Goal: Task Accomplishment & Management: Use online tool/utility

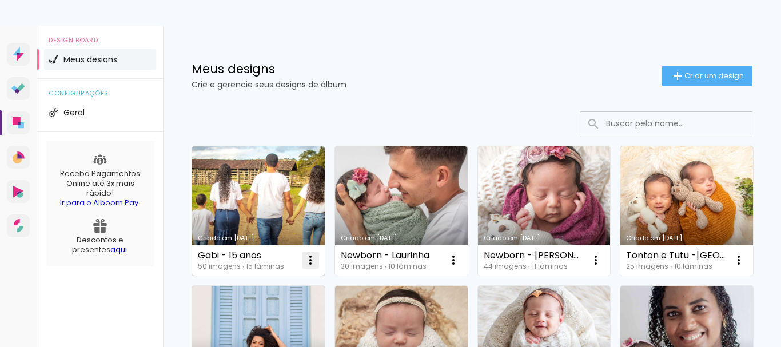
click at [311, 260] on iron-icon at bounding box center [311, 260] width 14 height 14
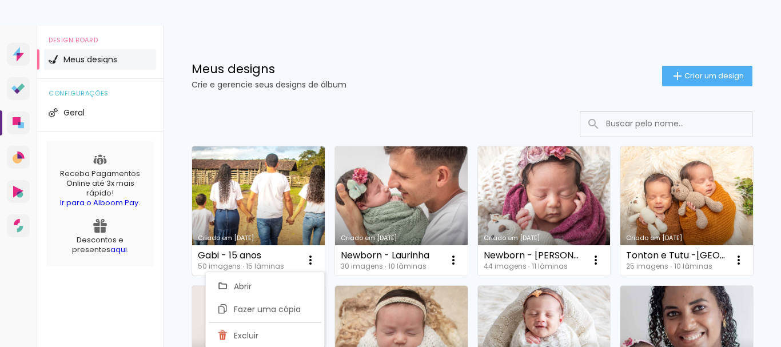
click at [288, 213] on link "Criado em [DATE]" at bounding box center [258, 210] width 133 height 129
